Goal: Entertainment & Leisure: Consume media (video, audio)

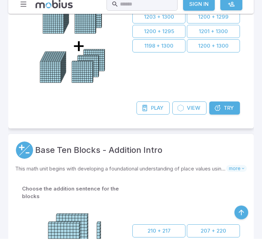
scroll to position [1707, 0]
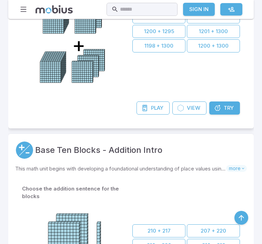
click at [130, 10] on input "text" at bounding box center [146, 9] width 53 height 13
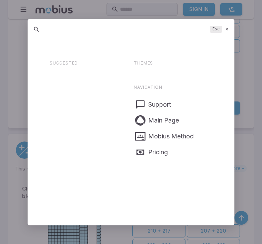
click at [130, 10] on div at bounding box center [131, 122] width 262 height 244
click at [135, 11] on div at bounding box center [131, 122] width 262 height 244
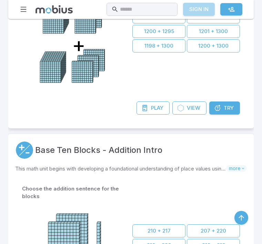
click at [197, 10] on link "Sign In" at bounding box center [199, 9] width 32 height 13
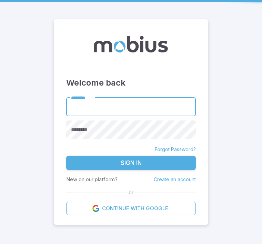
scroll to position [22, 0]
click at [121, 99] on input "********" at bounding box center [131, 106] width 130 height 19
type input "******"
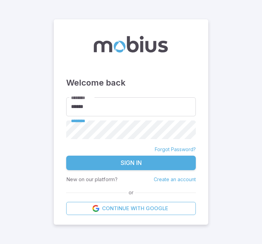
click at [135, 156] on button "Sign In" at bounding box center [131, 163] width 130 height 14
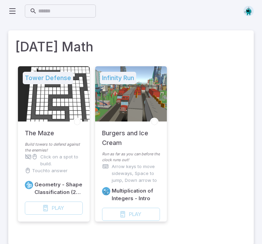
click at [148, 211] on div "Play Game" at bounding box center [131, 214] width 58 height 13
click at [131, 215] on div "Play Game" at bounding box center [131, 214] width 58 height 13
click at [137, 217] on div "Play Game" at bounding box center [131, 214] width 58 height 13
click at [139, 212] on div "Play Game" at bounding box center [131, 214] width 58 height 13
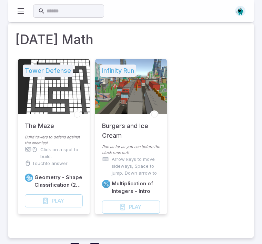
scroll to position [4, 0]
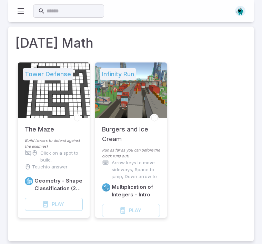
click at [63, 199] on div "Play Game" at bounding box center [54, 204] width 58 height 13
click at [215, 155] on div "Tower Defense The Maze Build towers to defend against the enemies! Click on a s…" at bounding box center [131, 147] width 232 height 175
click at [50, 207] on div "Play Game" at bounding box center [54, 204] width 58 height 13
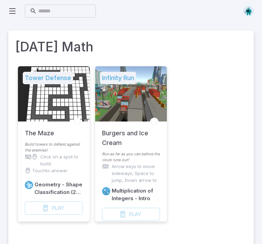
click at [145, 216] on div "Play Game" at bounding box center [131, 214] width 58 height 13
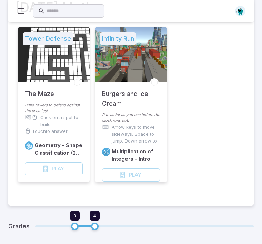
scroll to position [37, 0]
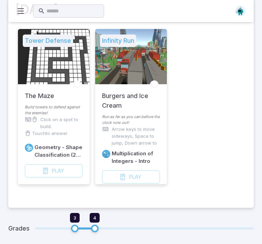
click at [142, 183] on div "Play Game" at bounding box center [131, 176] width 58 height 13
click at [67, 174] on div "Play Game" at bounding box center [54, 170] width 58 height 13
click at [72, 173] on div "Play Game" at bounding box center [54, 170] width 58 height 13
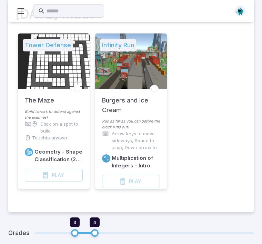
scroll to position [29, 0]
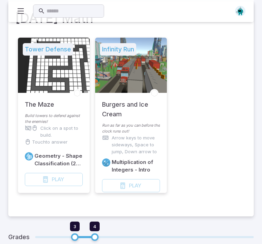
click at [47, 186] on div "Geometry - Shape Classification (2D) - Intro Play Game" at bounding box center [54, 171] width 72 height 44
click at [52, 179] on div "Play Game" at bounding box center [54, 179] width 58 height 13
click at [110, 184] on div "Play Game" at bounding box center [131, 185] width 58 height 13
click at [126, 189] on div "Play Game" at bounding box center [131, 185] width 58 height 13
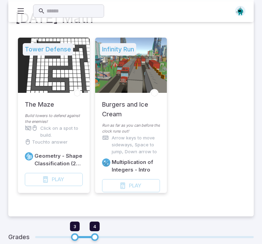
click at [124, 190] on div "Play Game" at bounding box center [131, 185] width 58 height 13
